Goal: Navigation & Orientation: Understand site structure

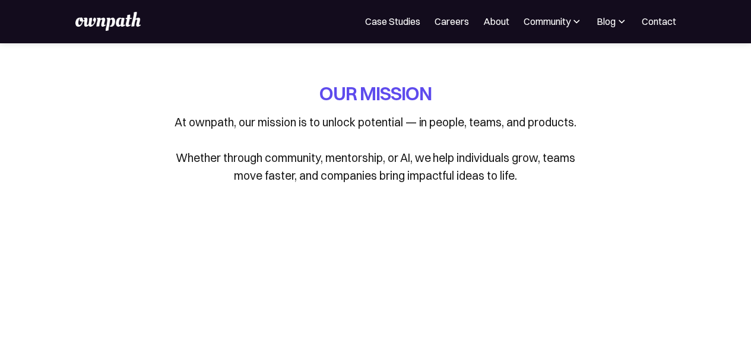
click at [463, 137] on p "At ownpath, our mission is to unlock potential — in people, teams, and products…" at bounding box center [376, 148] width 416 height 71
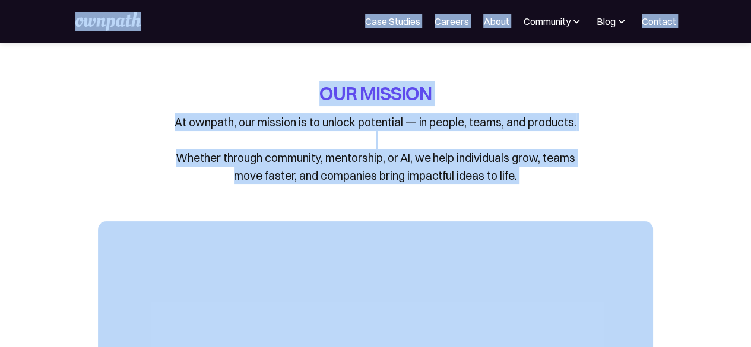
copy body "Lor Ipsumdolo Sita Consect Adipisc Elits Doeiusmod Tempor Incididun Utlabo Etdo…"
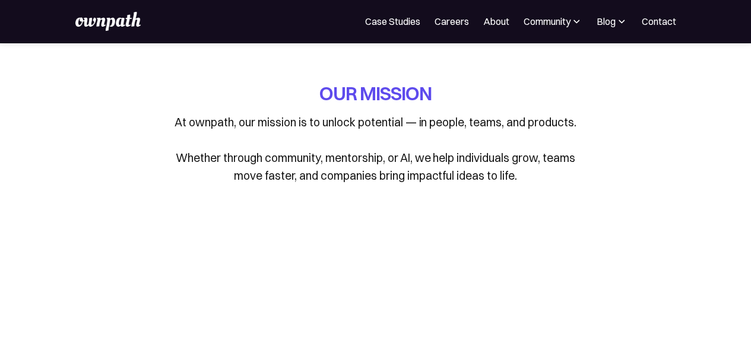
click at [271, 135] on p "At ownpath, our mission is to unlock potential — in people, teams, and products…" at bounding box center [376, 148] width 416 height 71
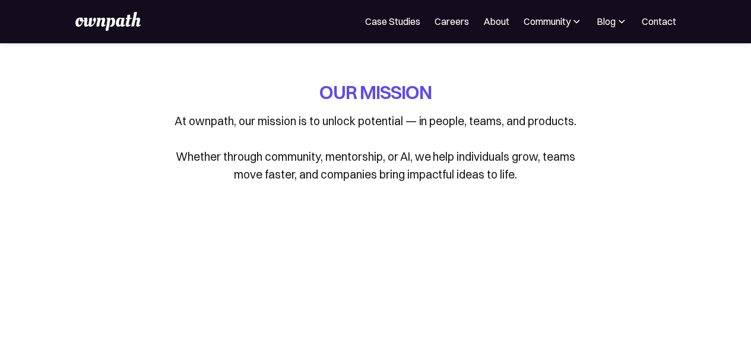
click at [107, 21] on img at bounding box center [107, 21] width 65 height 19
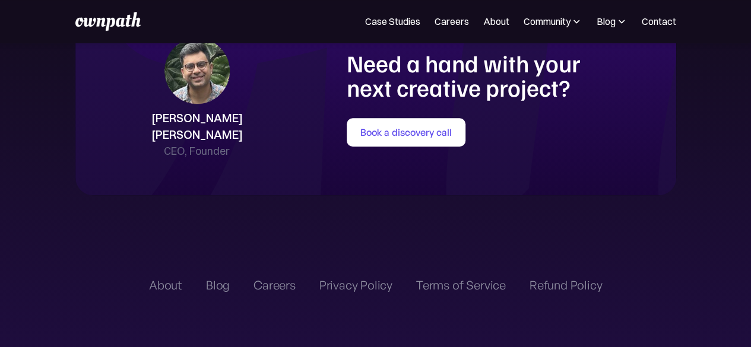
scroll to position [2606, 0]
click at [321, 105] on div "[PERSON_NAME] [PERSON_NAME] CEO, Founder Need a hand with your next creative pr…" at bounding box center [375, 100] width 577 height 122
click at [612, 21] on div "Blog" at bounding box center [606, 21] width 19 height 14
